Goal: Information Seeking & Learning: Find specific fact

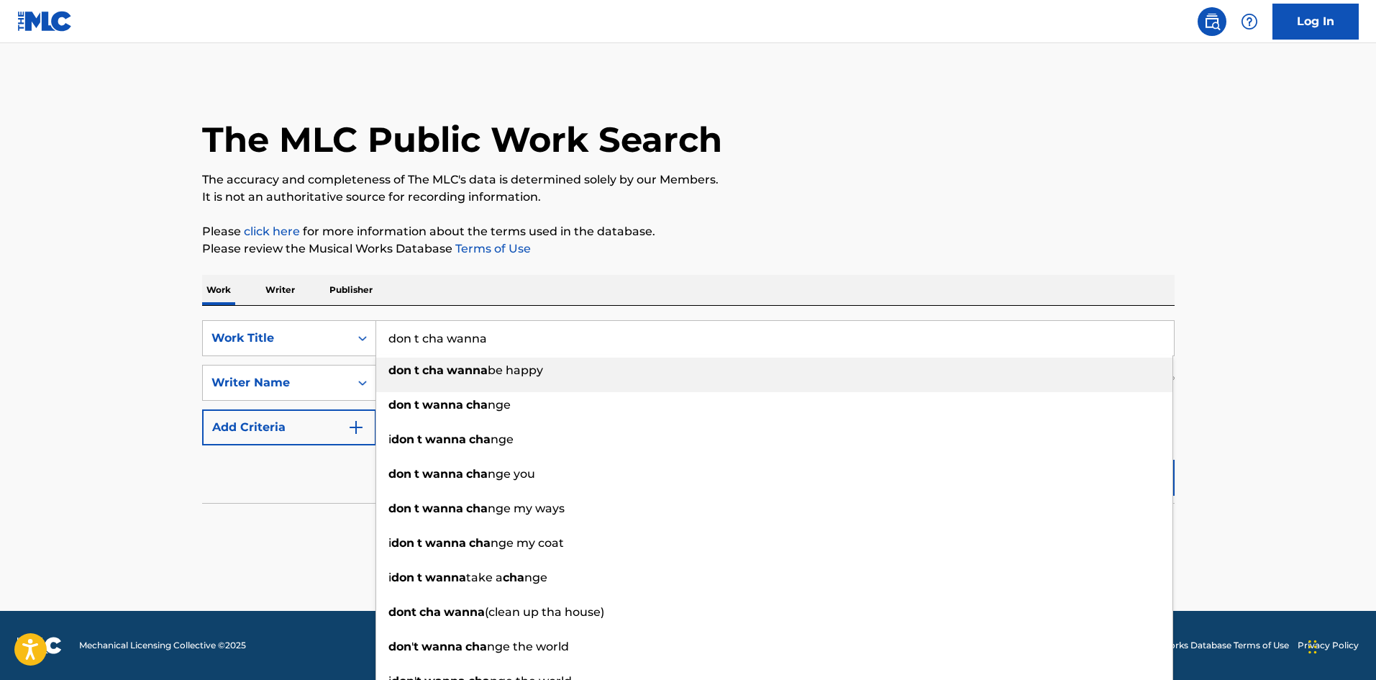
drag, startPoint x: 520, startPoint y: 342, endPoint x: 376, endPoint y: 345, distance: 143.9
click at [376, 345] on input "don t cha wanna" at bounding box center [775, 338] width 798 height 35
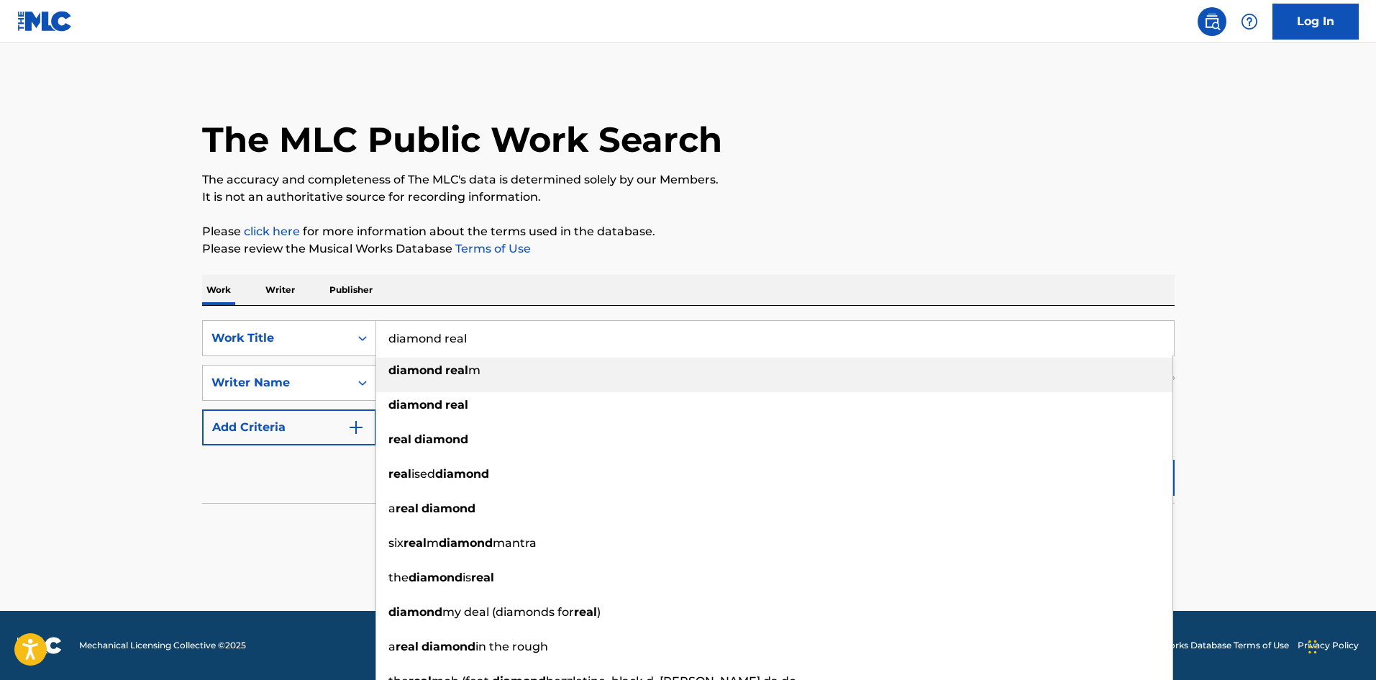
type input "diamond real"
click at [111, 335] on main "The MLC Public Work Search The accuracy and completeness of The MLC's data is d…" at bounding box center [688, 327] width 1376 height 568
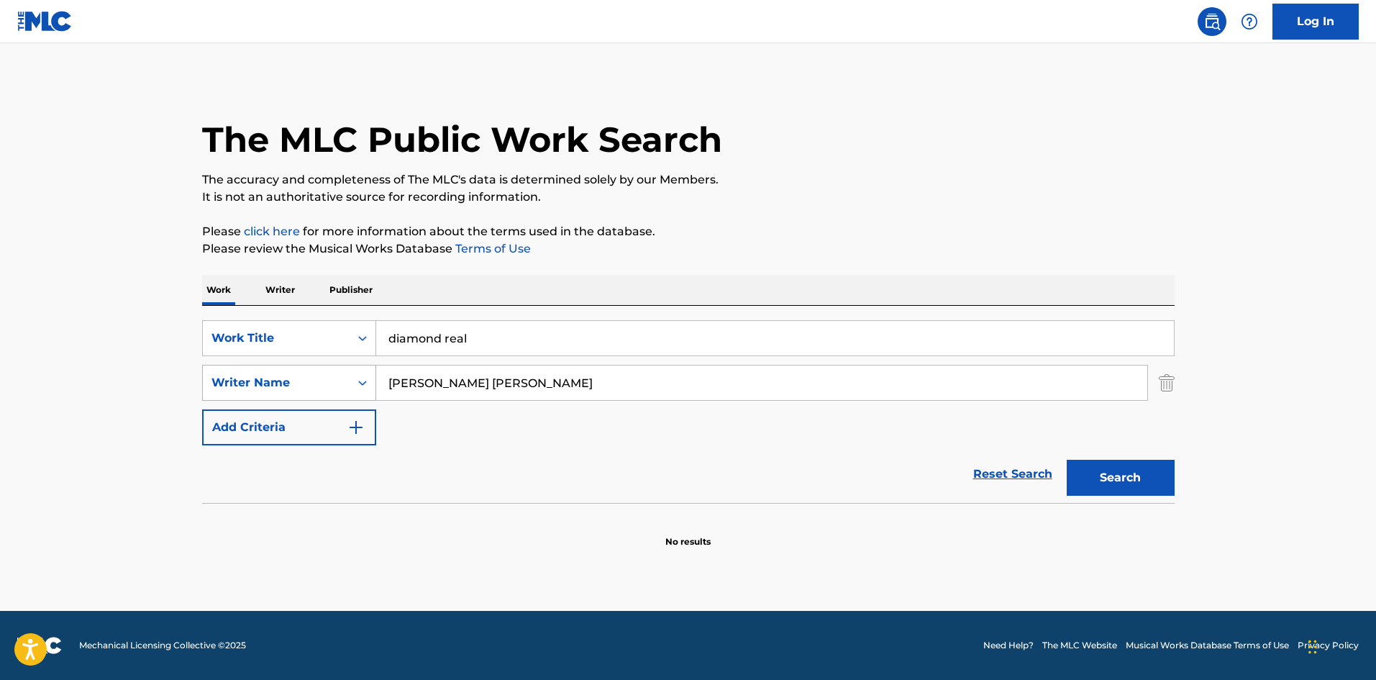
drag, startPoint x: 551, startPoint y: 387, endPoint x: 265, endPoint y: 388, distance: 285.6
click at [265, 388] on div "SearchWithCriteria2618553b-d5e1-4fc3-8495-6f9f437488db Writer Name [PERSON_NAME…" at bounding box center [688, 383] width 973 height 36
type input "[PERSON_NAME] [PERSON_NAME]"
click at [1067, 460] on button "Search" at bounding box center [1121, 478] width 108 height 36
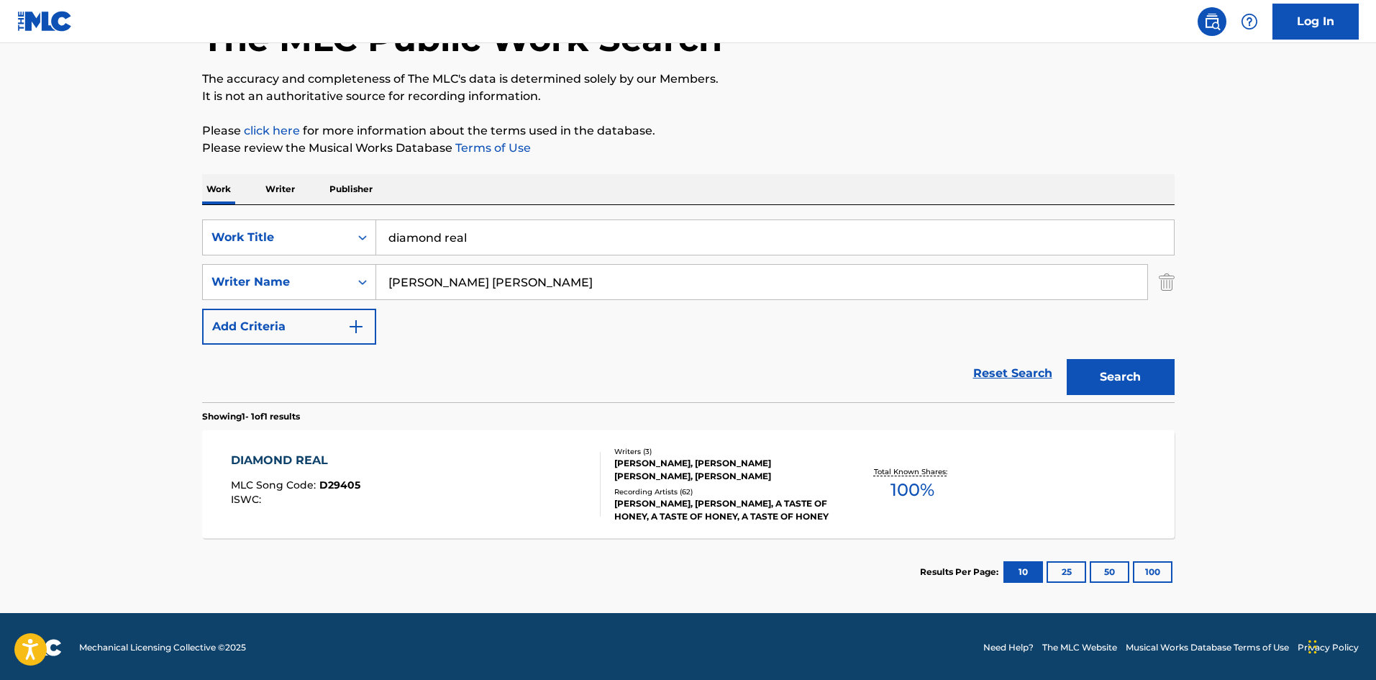
scroll to position [103, 0]
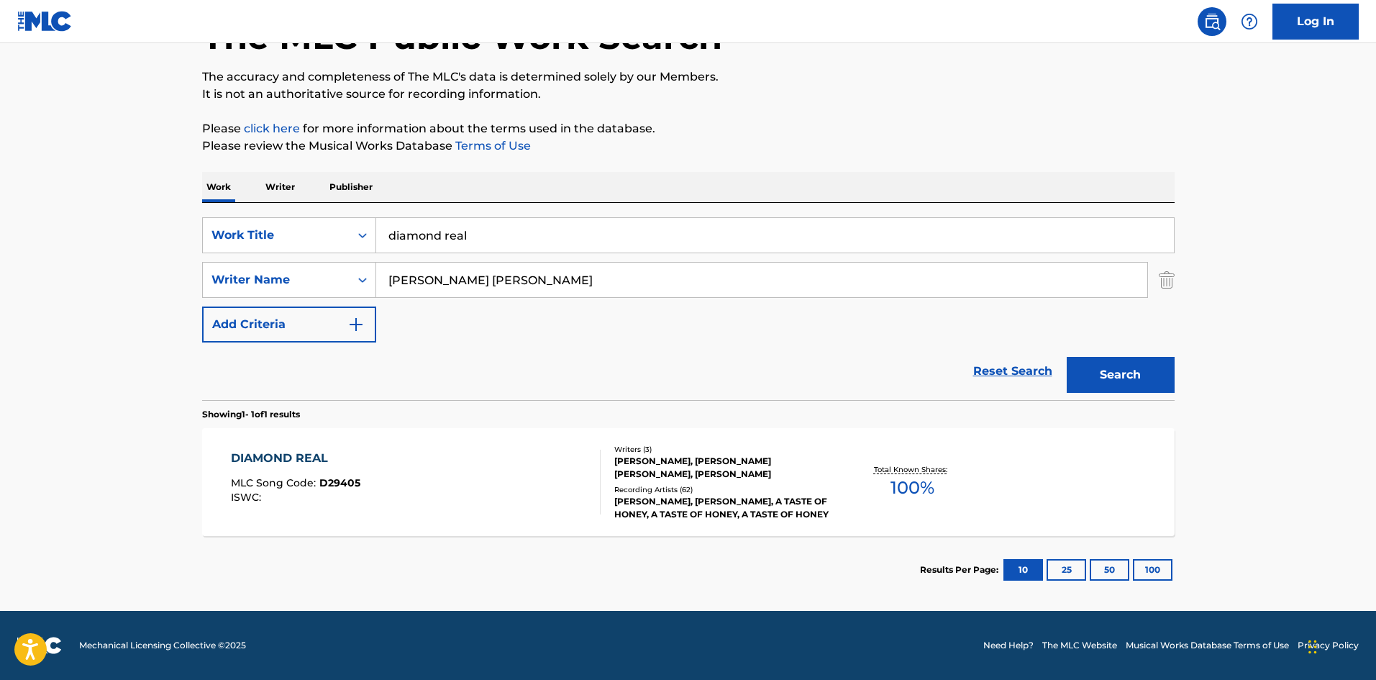
click at [370, 483] on div "DIAMOND REAL MLC Song Code : D29405 ISWC :" at bounding box center [416, 482] width 370 height 65
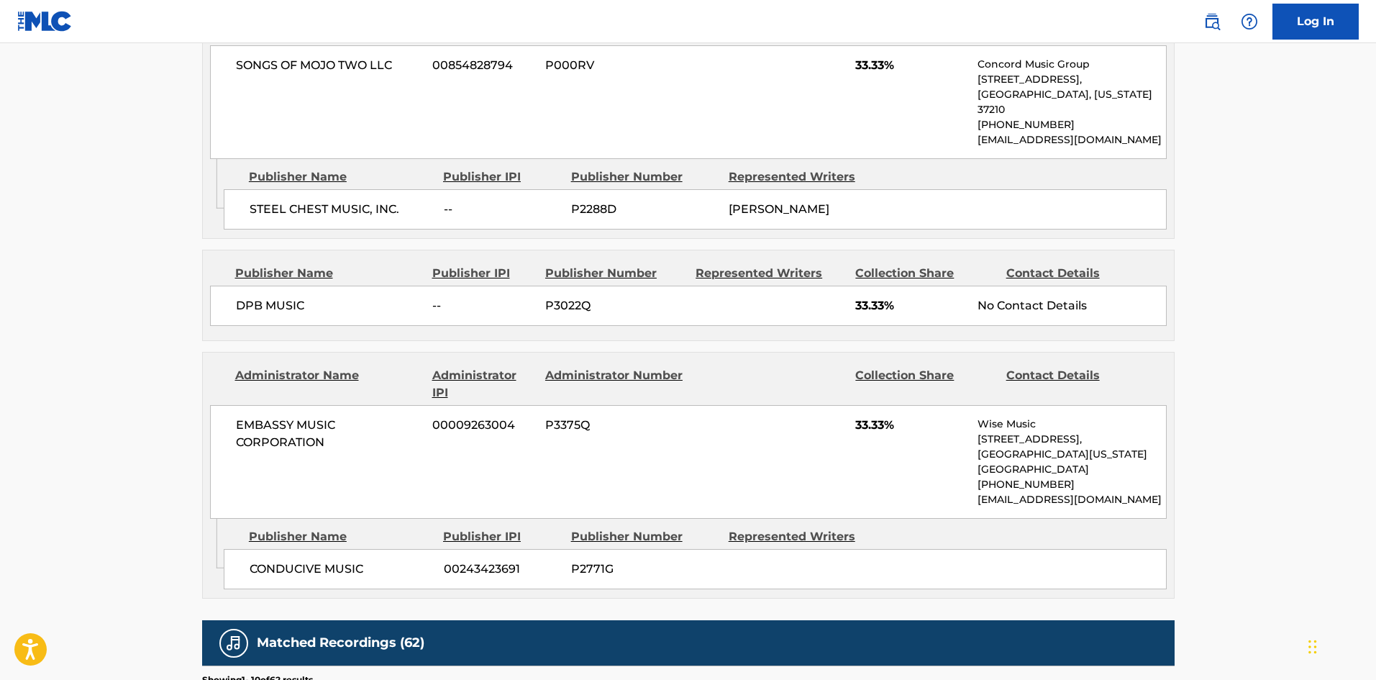
scroll to position [791, 0]
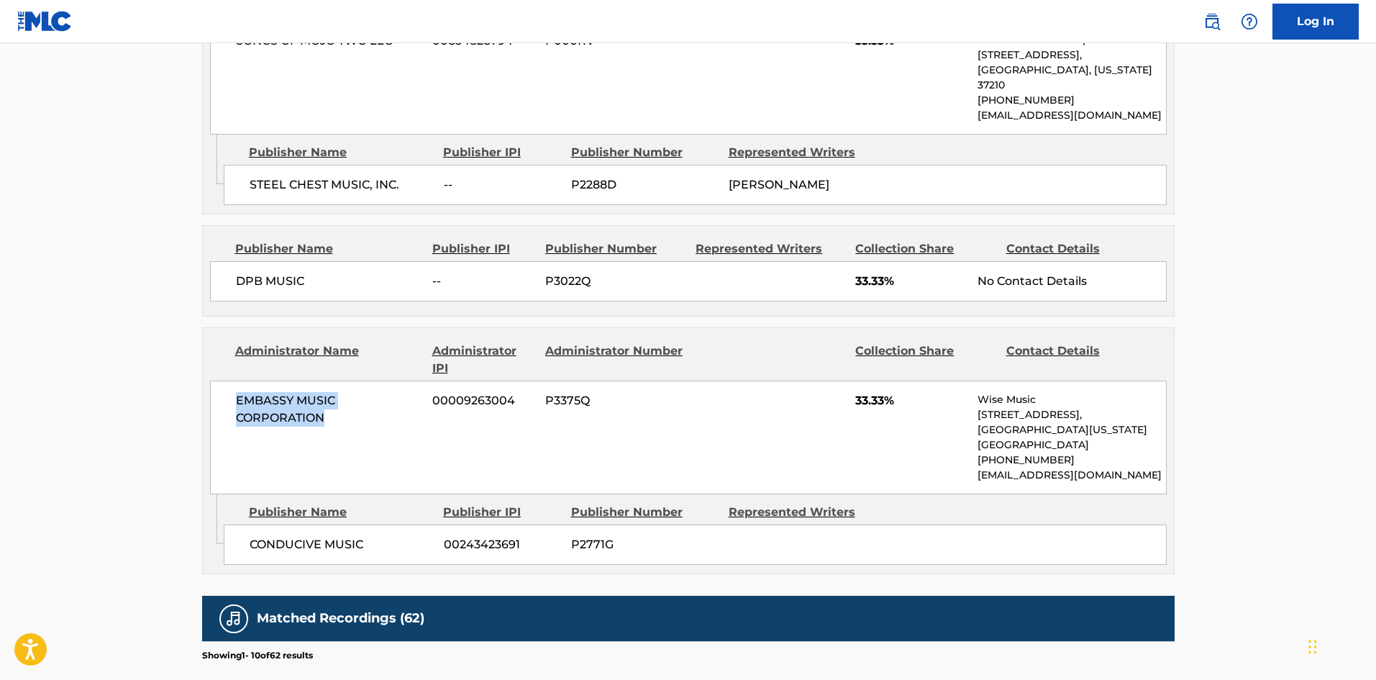
drag, startPoint x: 234, startPoint y: 384, endPoint x: 344, endPoint y: 428, distance: 117.8
click at [344, 428] on div "EMBASSY MUSIC CORPORATION 00009263004 P3375Q 33.33% Wise Music [STREET_ADDRESS]…" at bounding box center [688, 438] width 957 height 114
drag, startPoint x: 245, startPoint y: 531, endPoint x: 369, endPoint y: 538, distance: 124.6
click at [369, 538] on div "CONDUCIVE MUSIC 00243423691 P2771G" at bounding box center [695, 544] width 943 height 40
click at [372, 538] on div "CONDUCIVE MUSIC 00243423691 P2771G" at bounding box center [695, 544] width 943 height 40
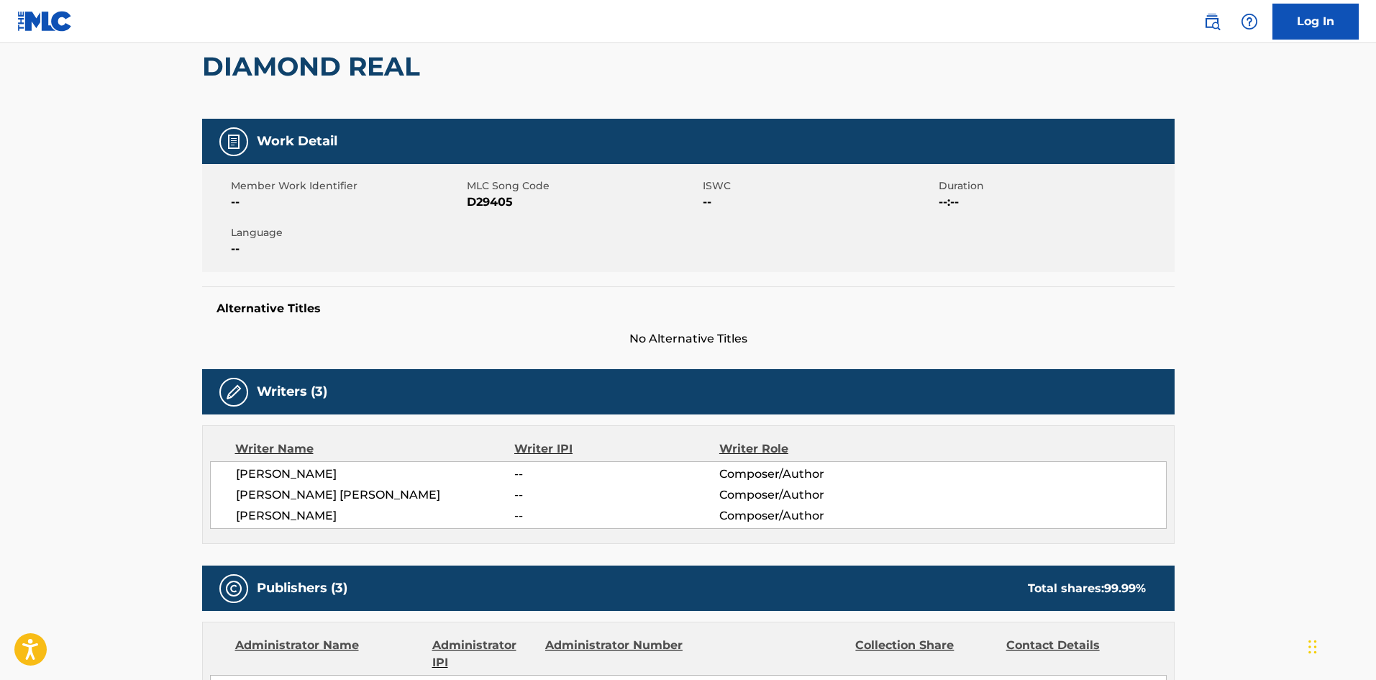
scroll to position [147, 0]
